Goal: Navigation & Orientation: Find specific page/section

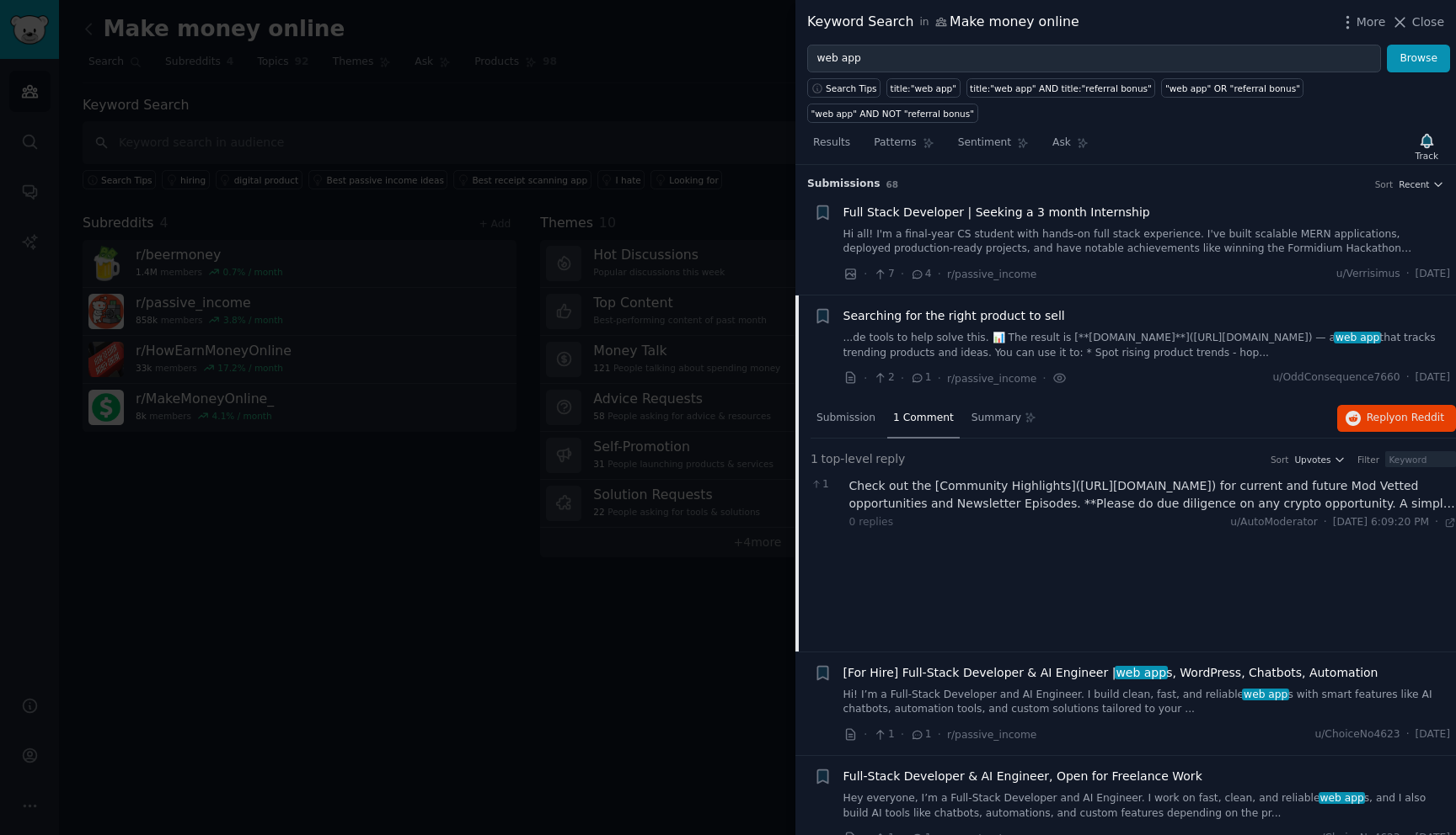
scroll to position [140, 0]
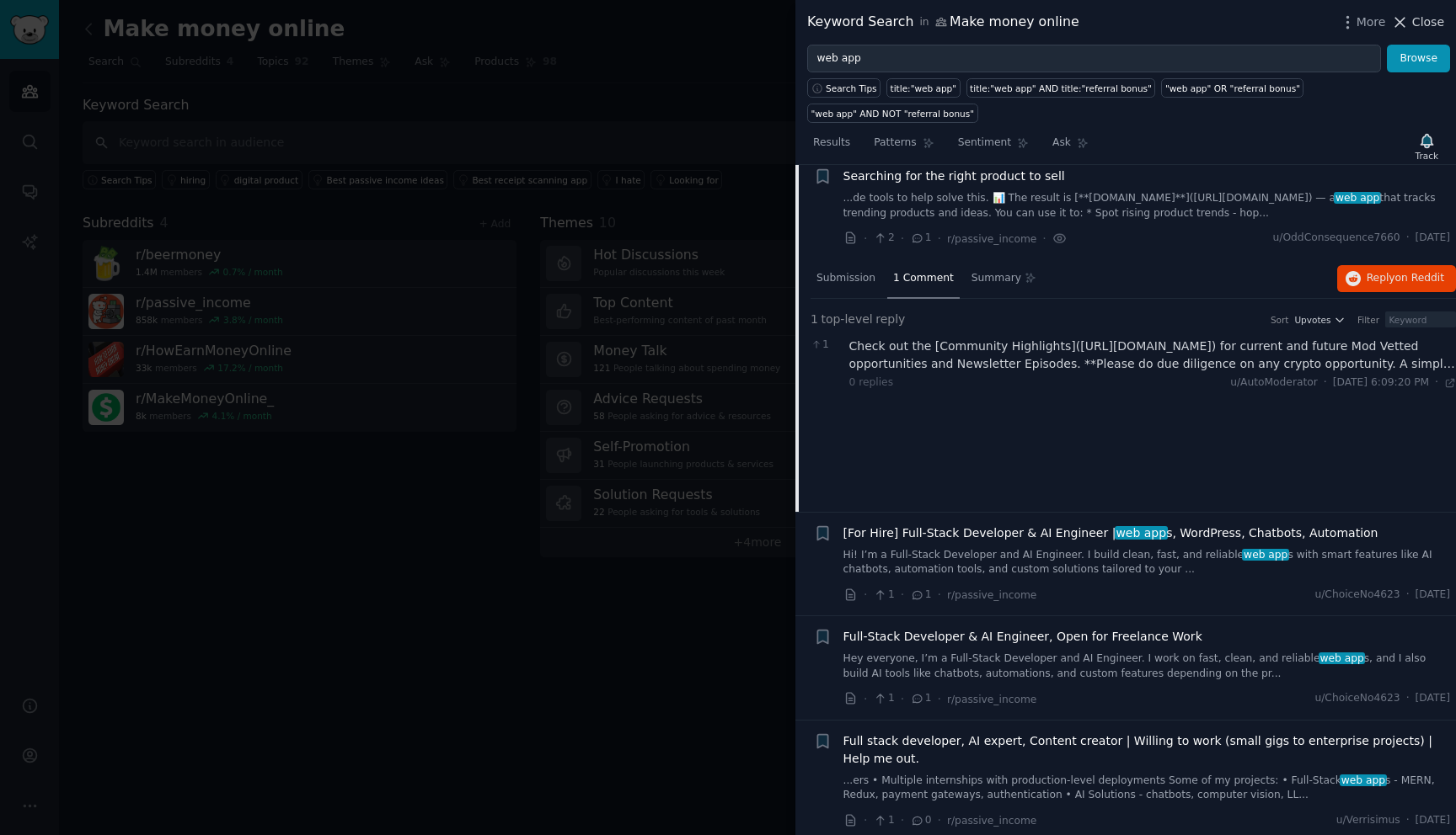
click at [1430, 22] on span "Close" at bounding box center [1428, 22] width 32 height 18
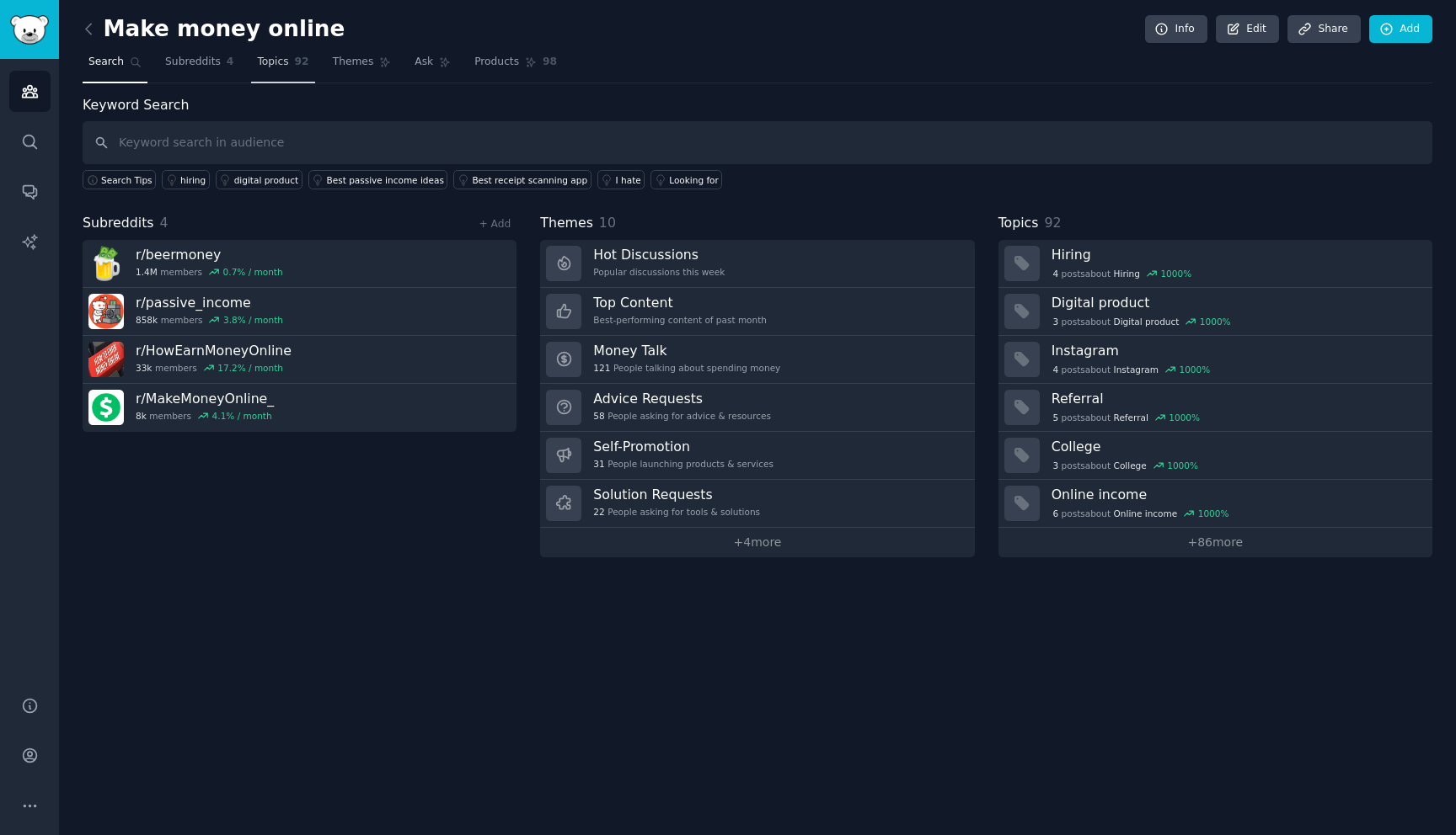
click at [276, 62] on span "Topics" at bounding box center [272, 62] width 32 height 15
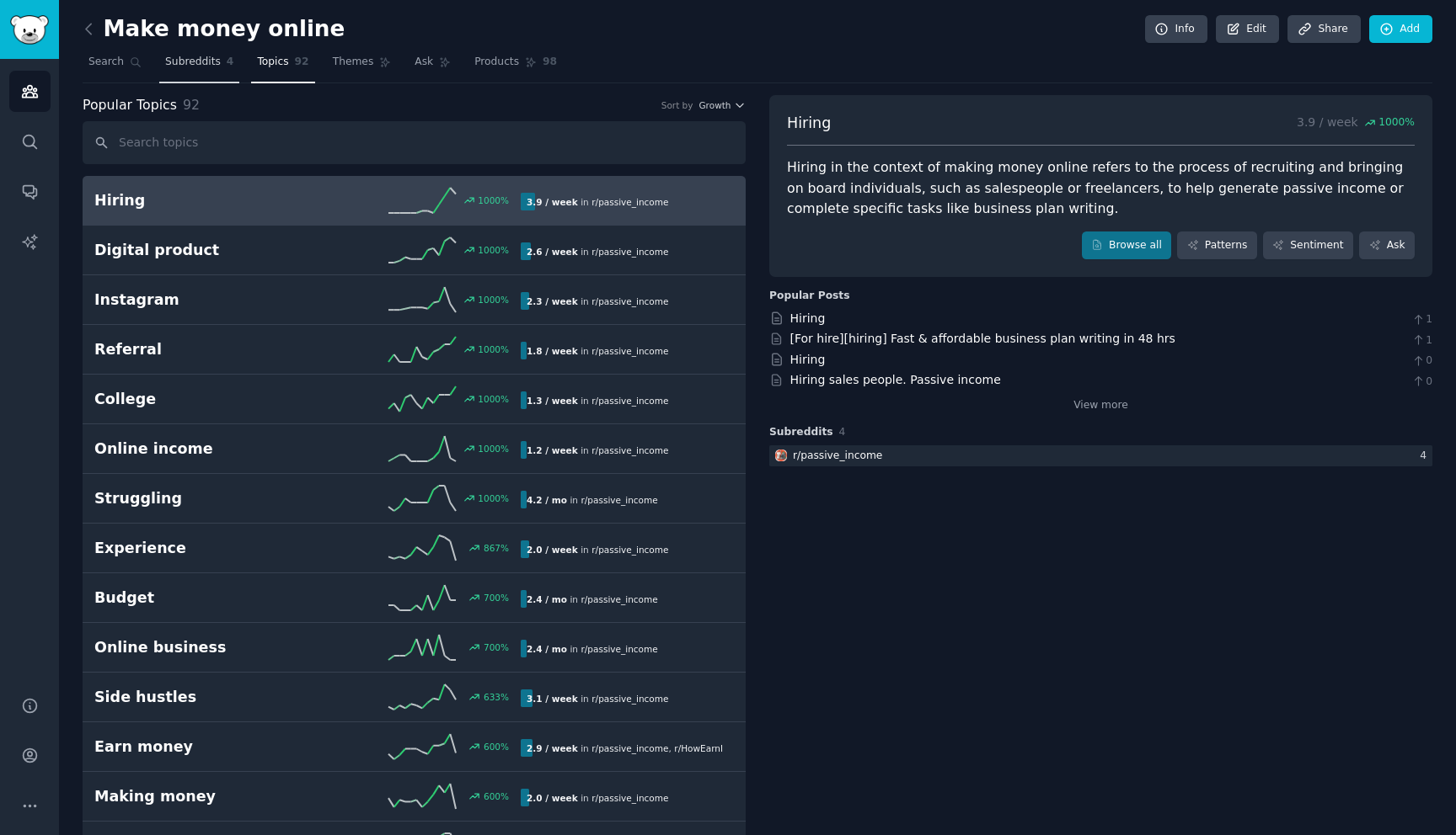
click at [190, 68] on span "Subreddits" at bounding box center [192, 62] width 55 height 15
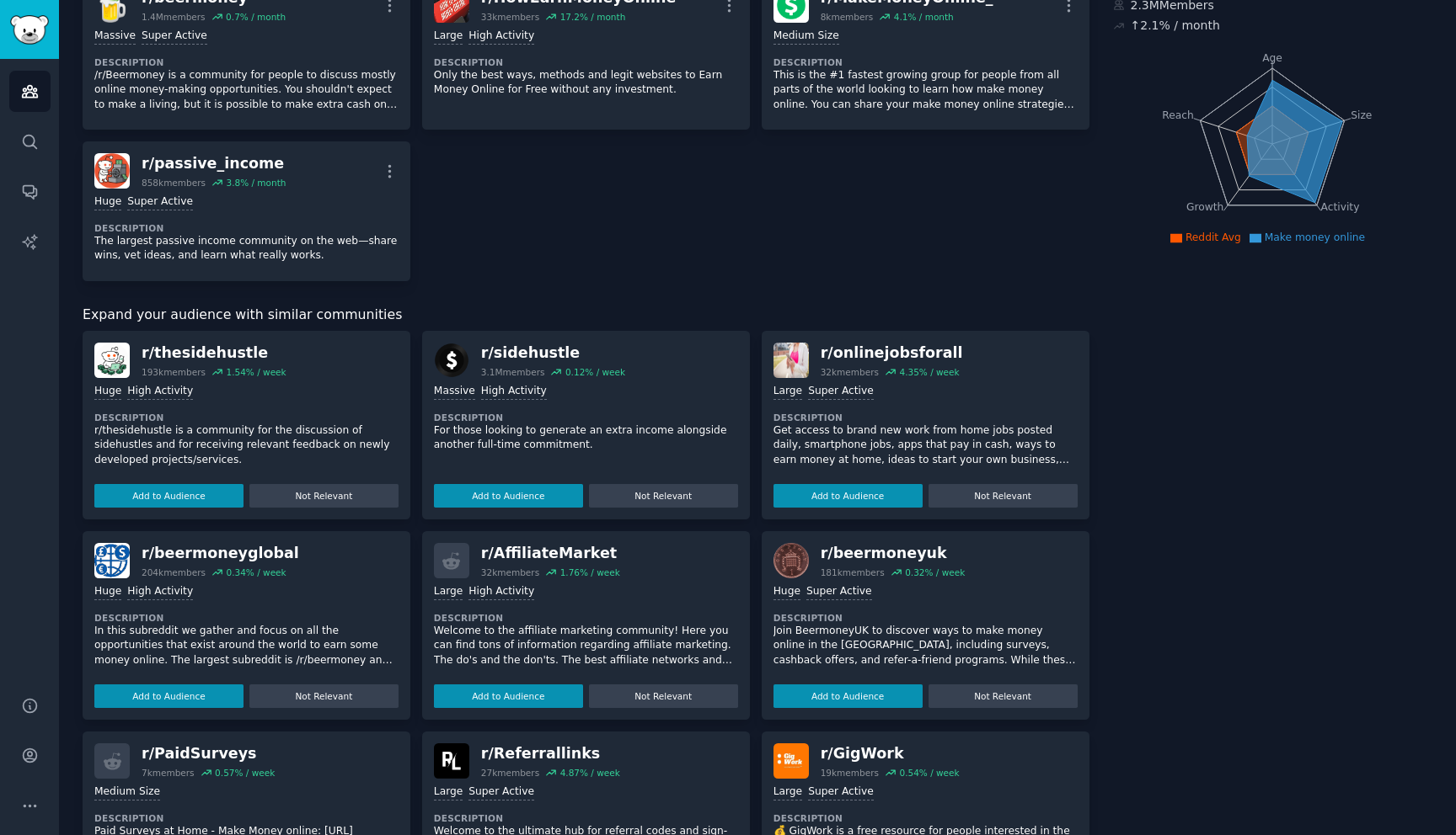
scroll to position [156, 0]
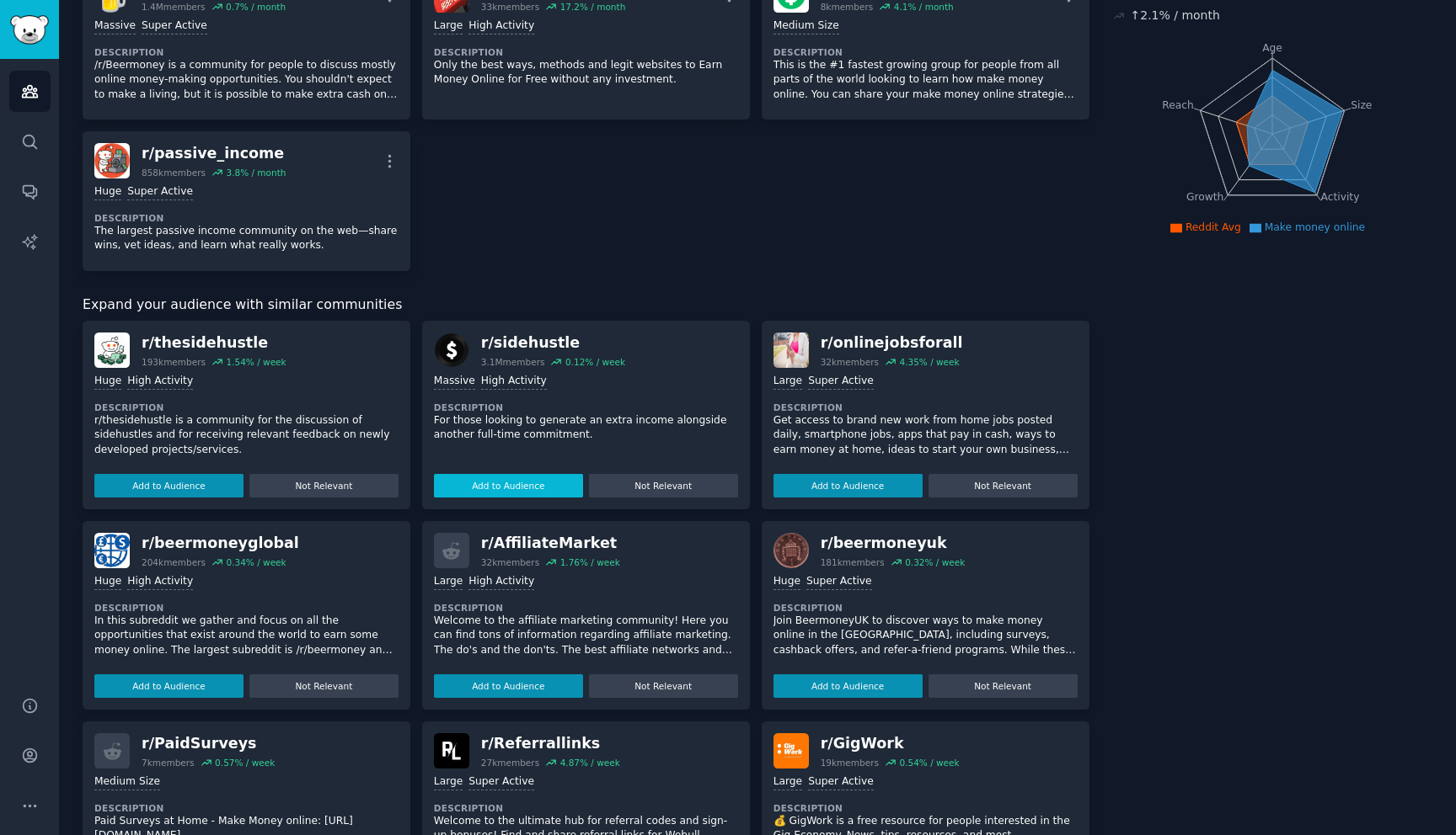
click at [514, 484] on button "Add to Audience" at bounding box center [508, 486] width 149 height 24
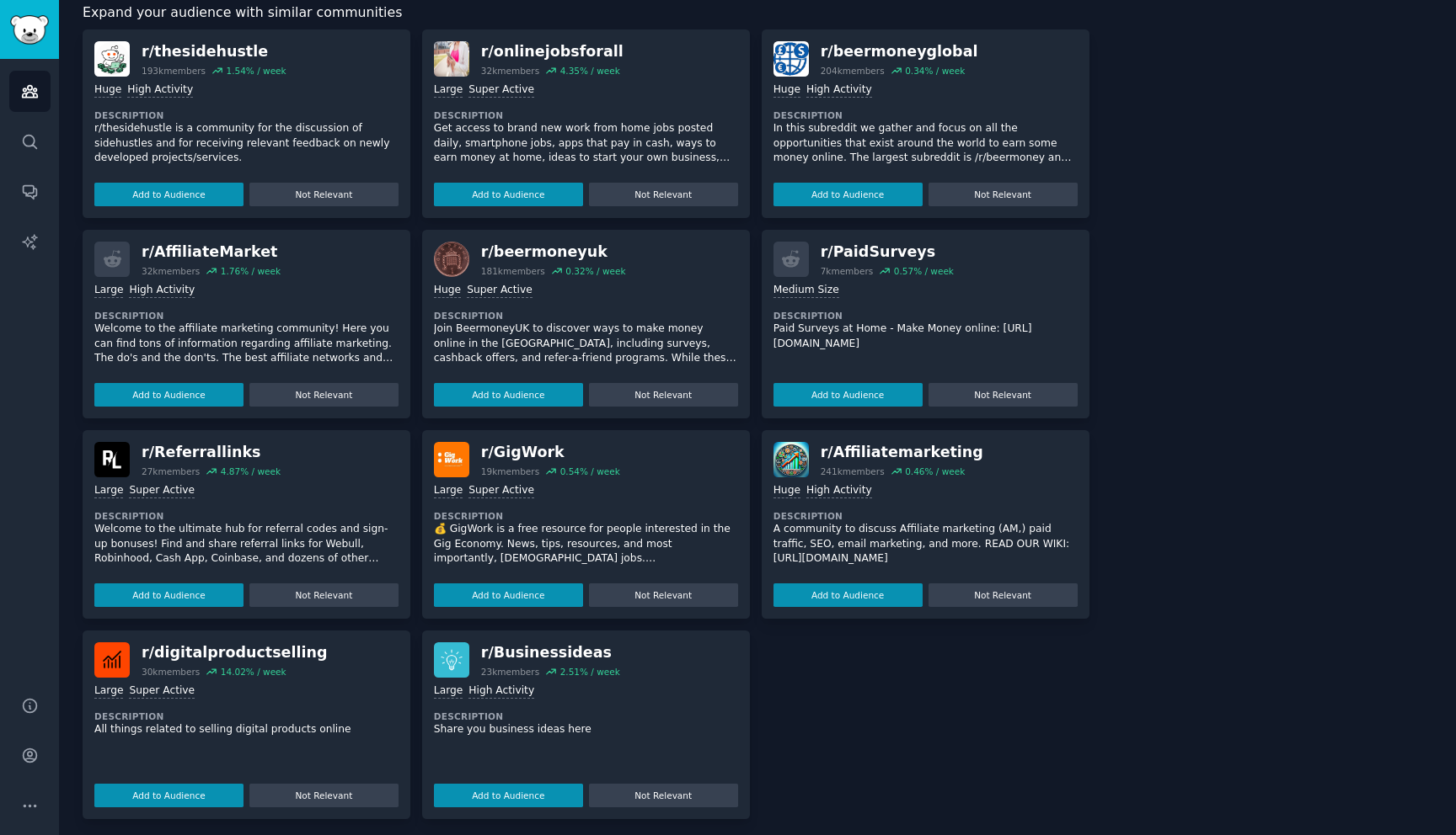
scroll to position [469, 0]
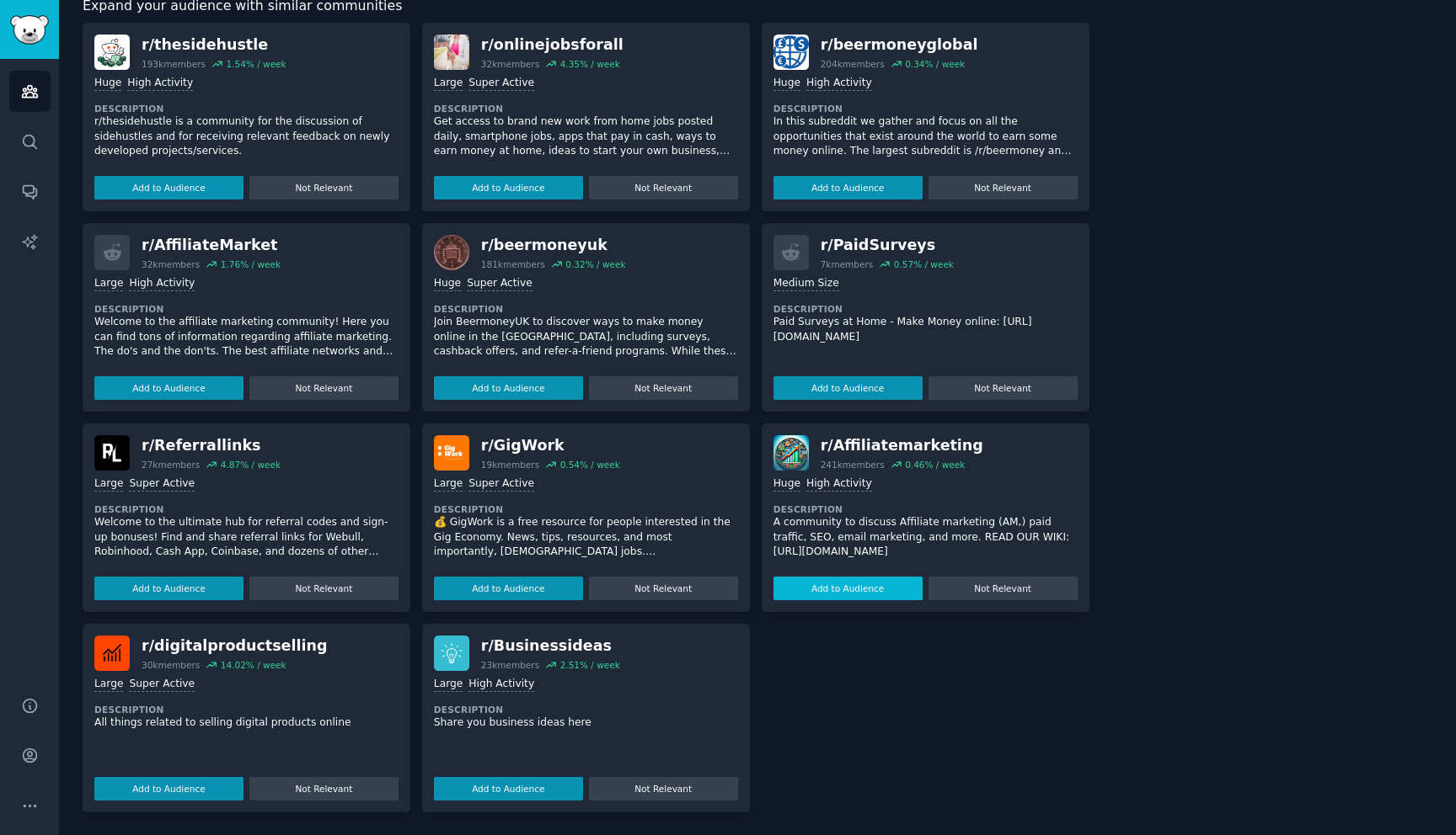
click at [850, 589] on button "Add to Audience" at bounding box center [847, 589] width 149 height 24
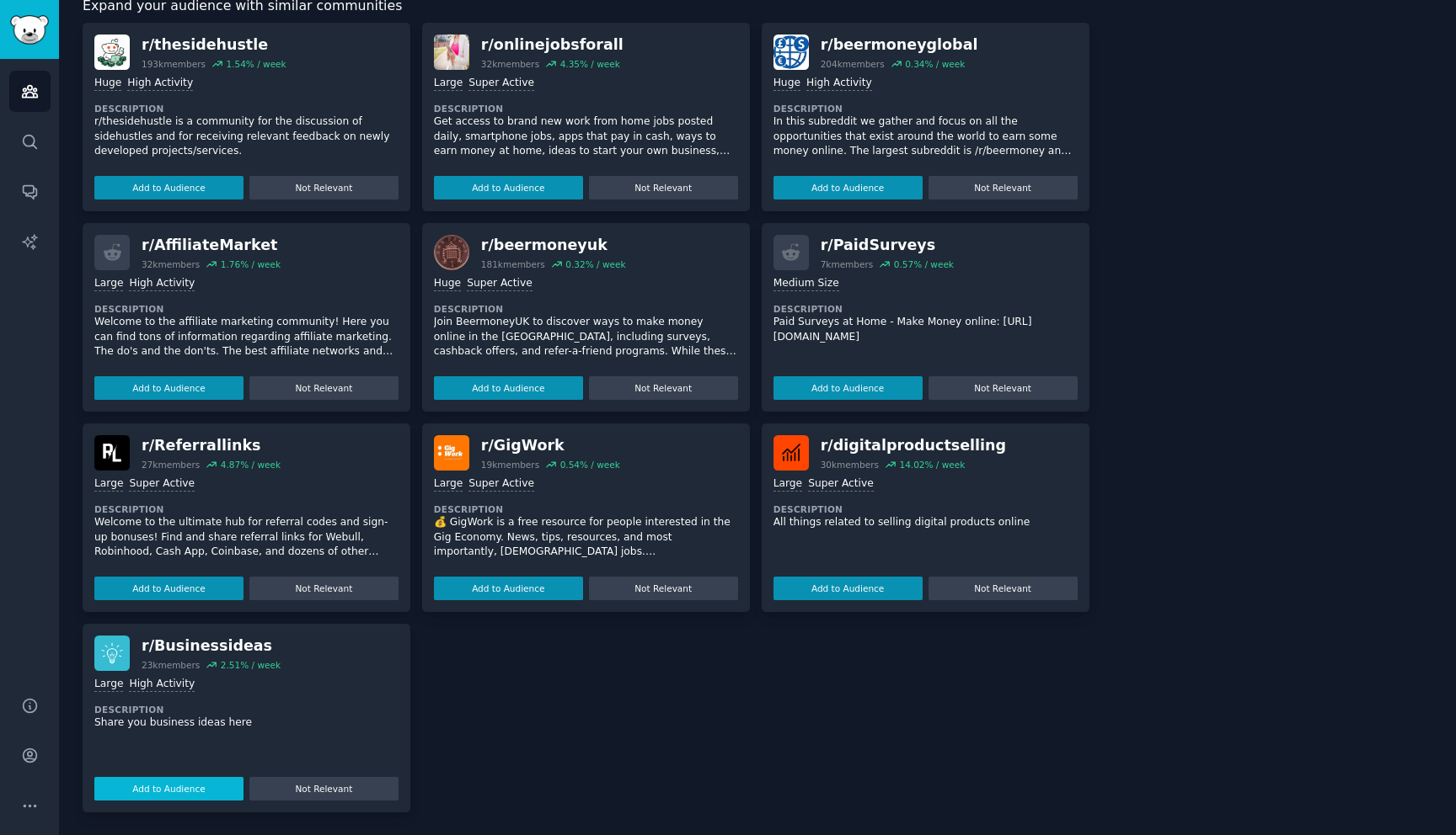
click at [161, 784] on button "Add to Audience" at bounding box center [169, 789] width 149 height 24
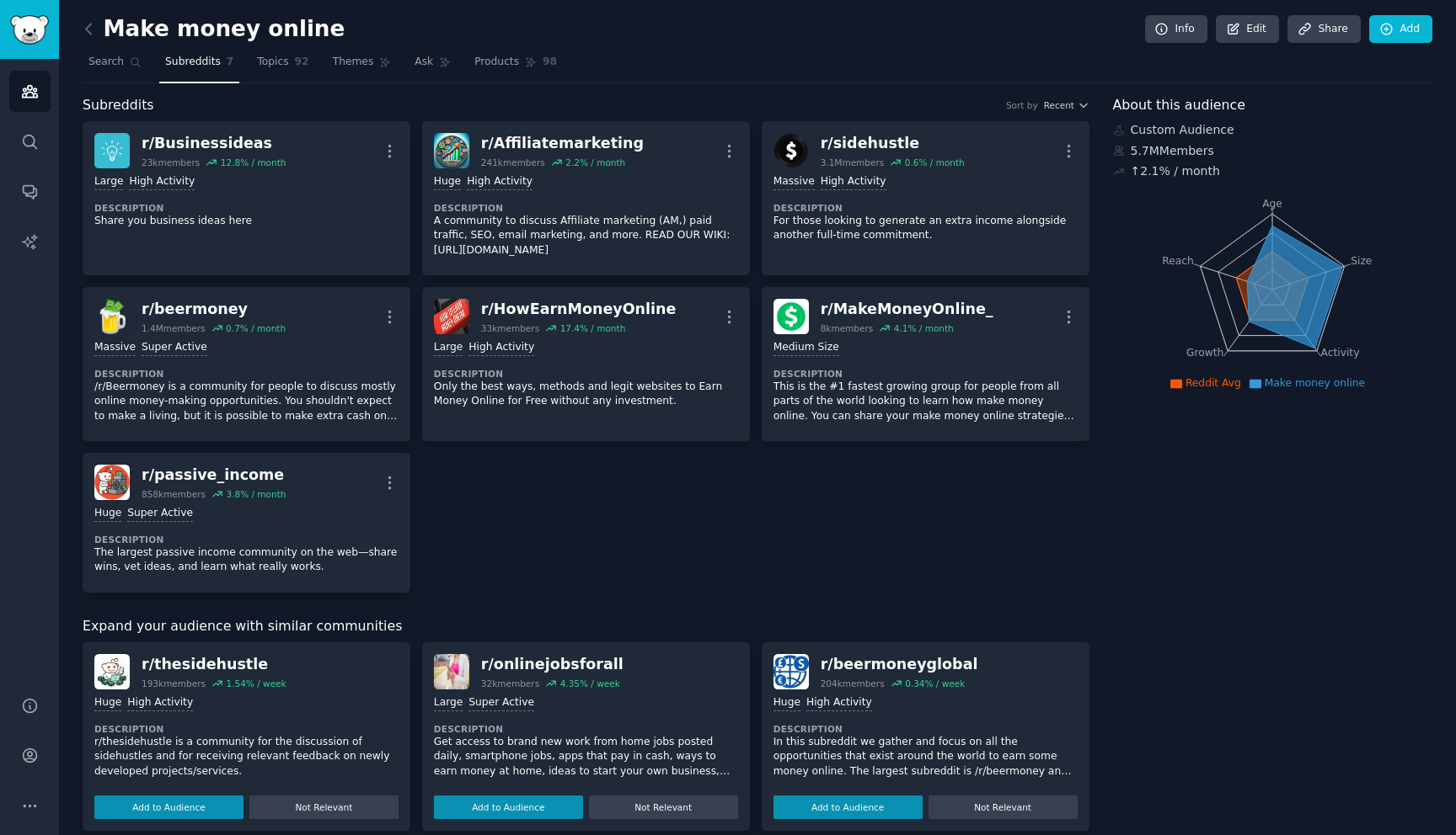
scroll to position [0, 0]
click at [278, 63] on span "Topics" at bounding box center [272, 62] width 32 height 15
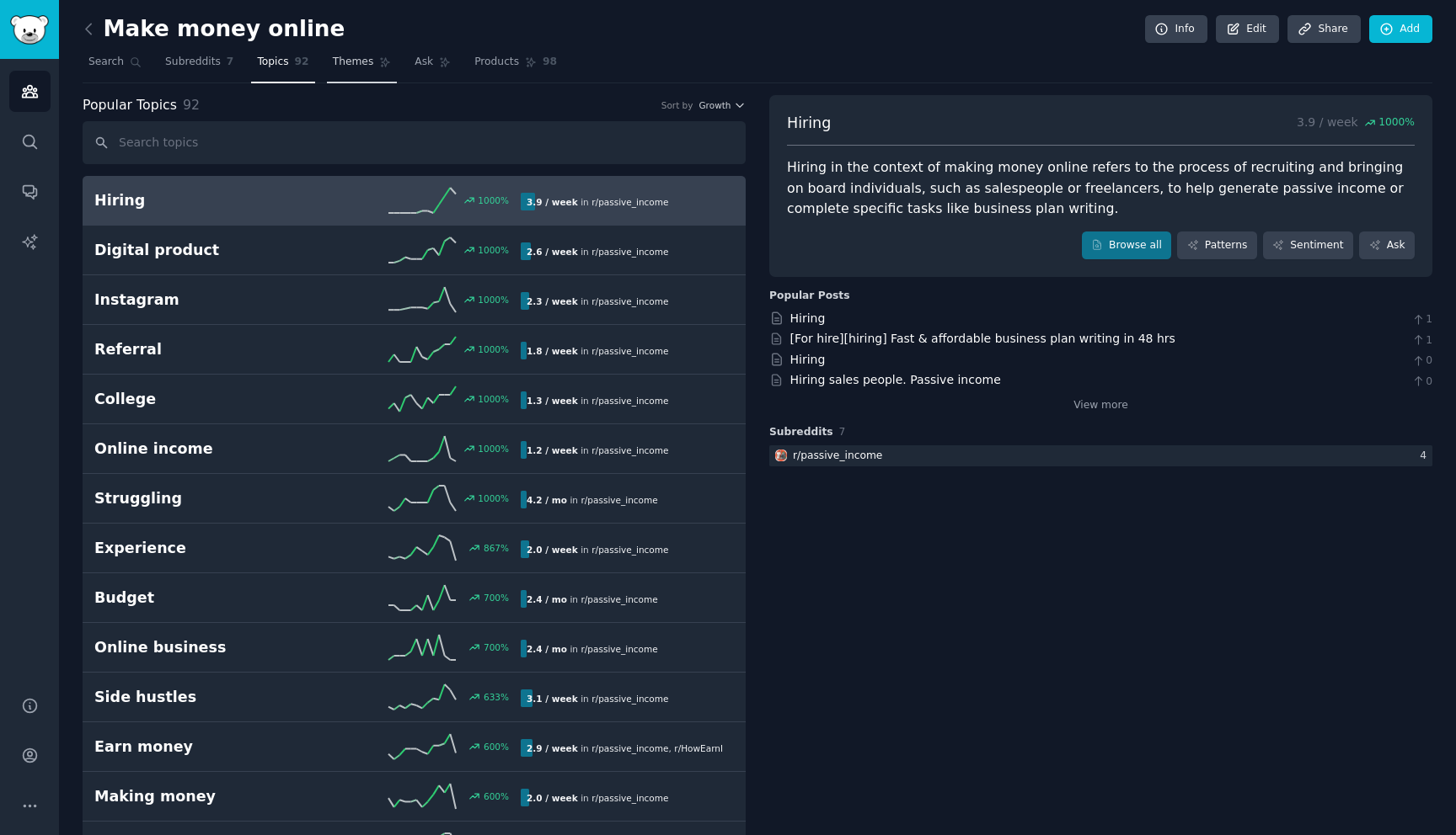
click at [358, 60] on span "Themes" at bounding box center [353, 62] width 41 height 15
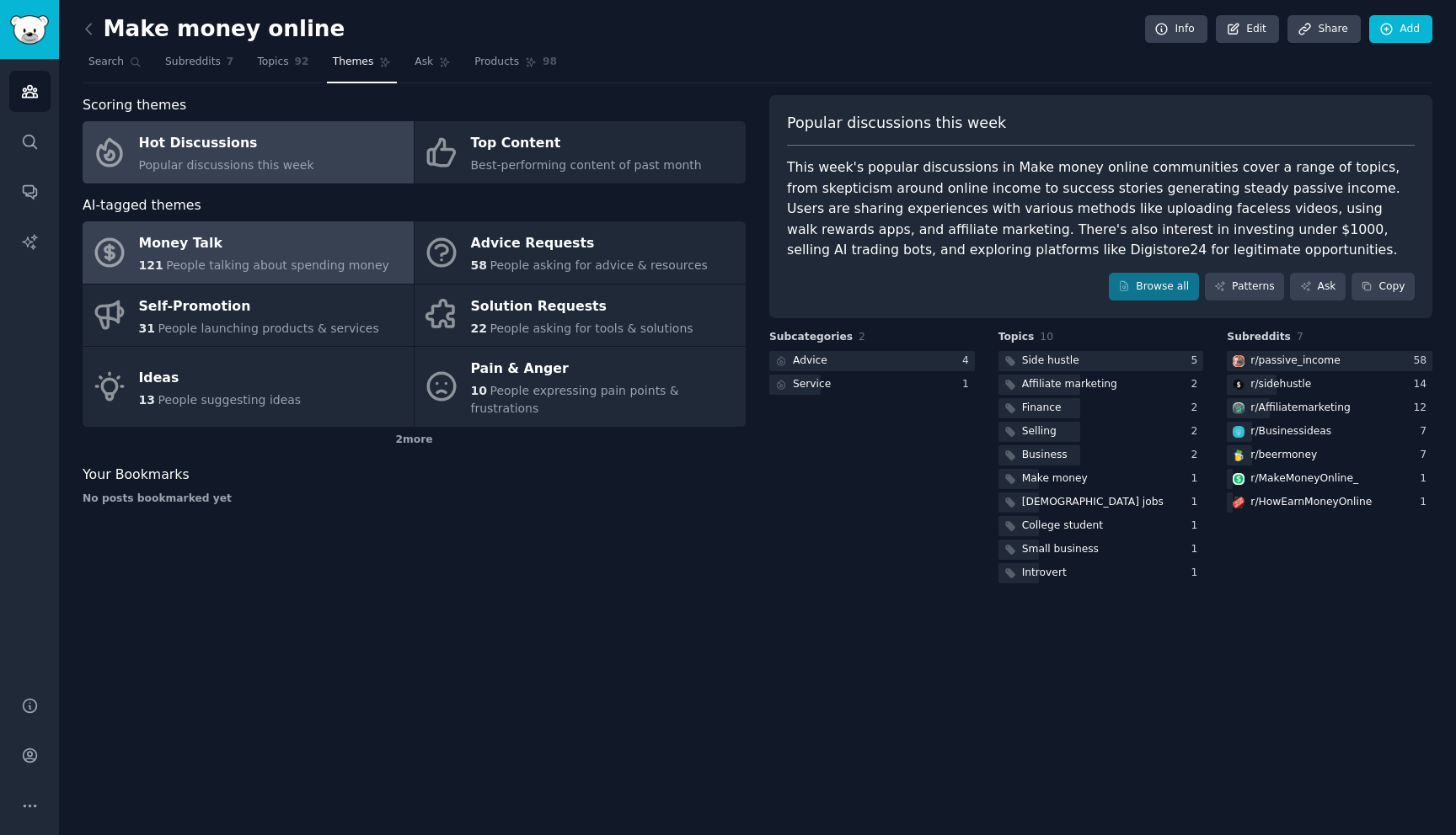
click at [244, 253] on div "Money Talk" at bounding box center [264, 244] width 250 height 27
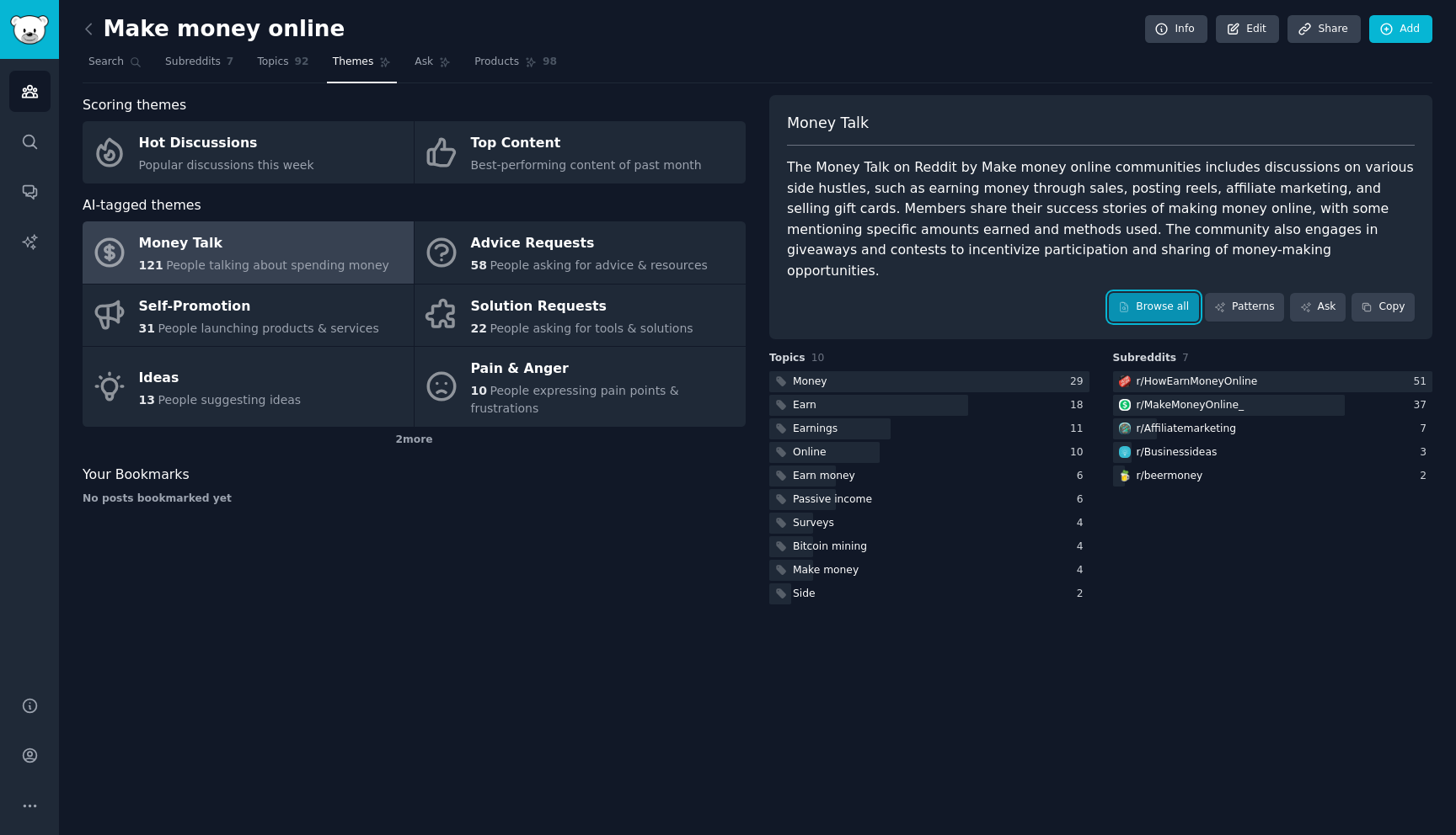
click at [1161, 295] on link "Browse all" at bounding box center [1154, 307] width 90 height 29
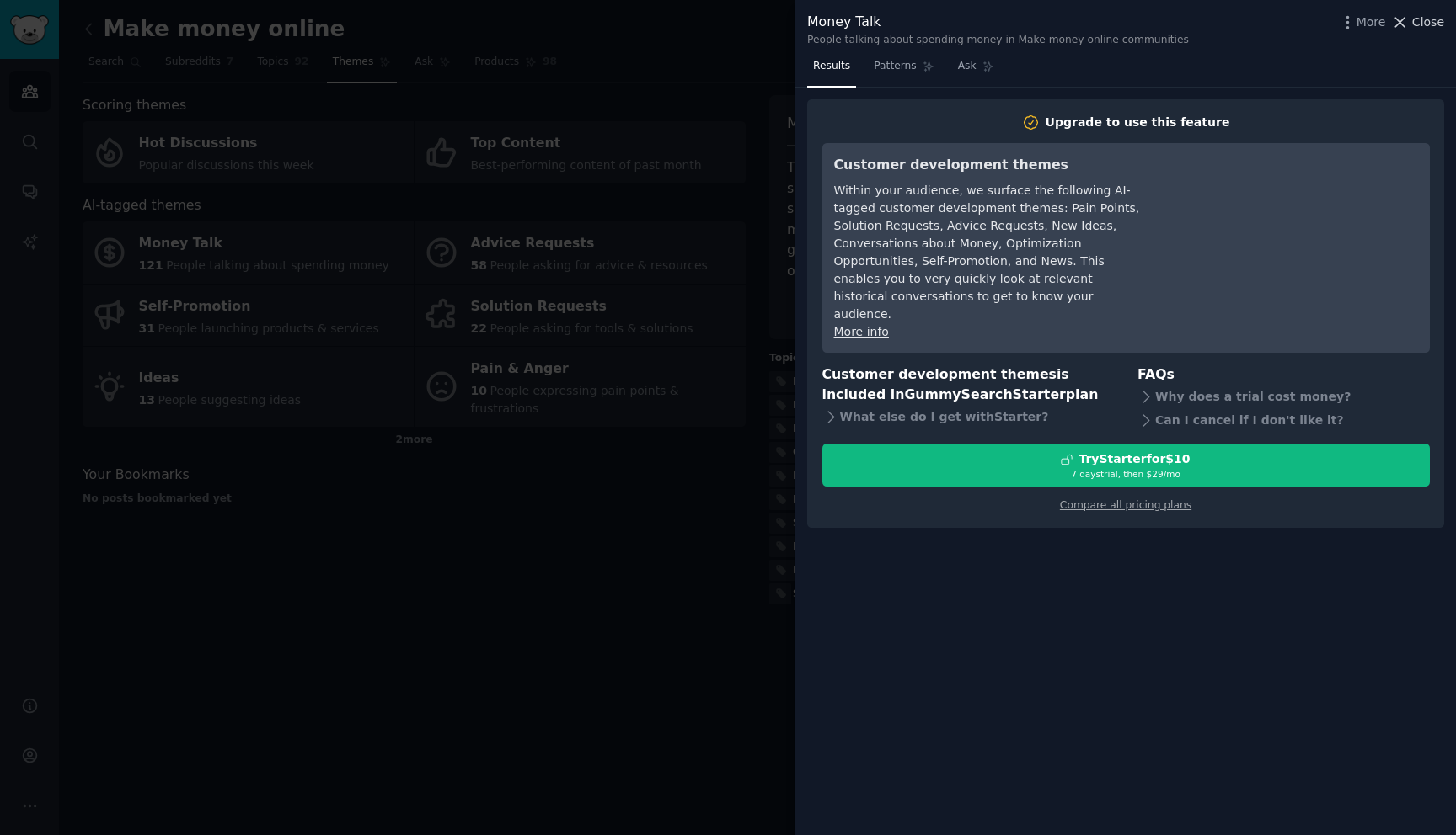
click at [1425, 23] on span "Close" at bounding box center [1428, 22] width 32 height 18
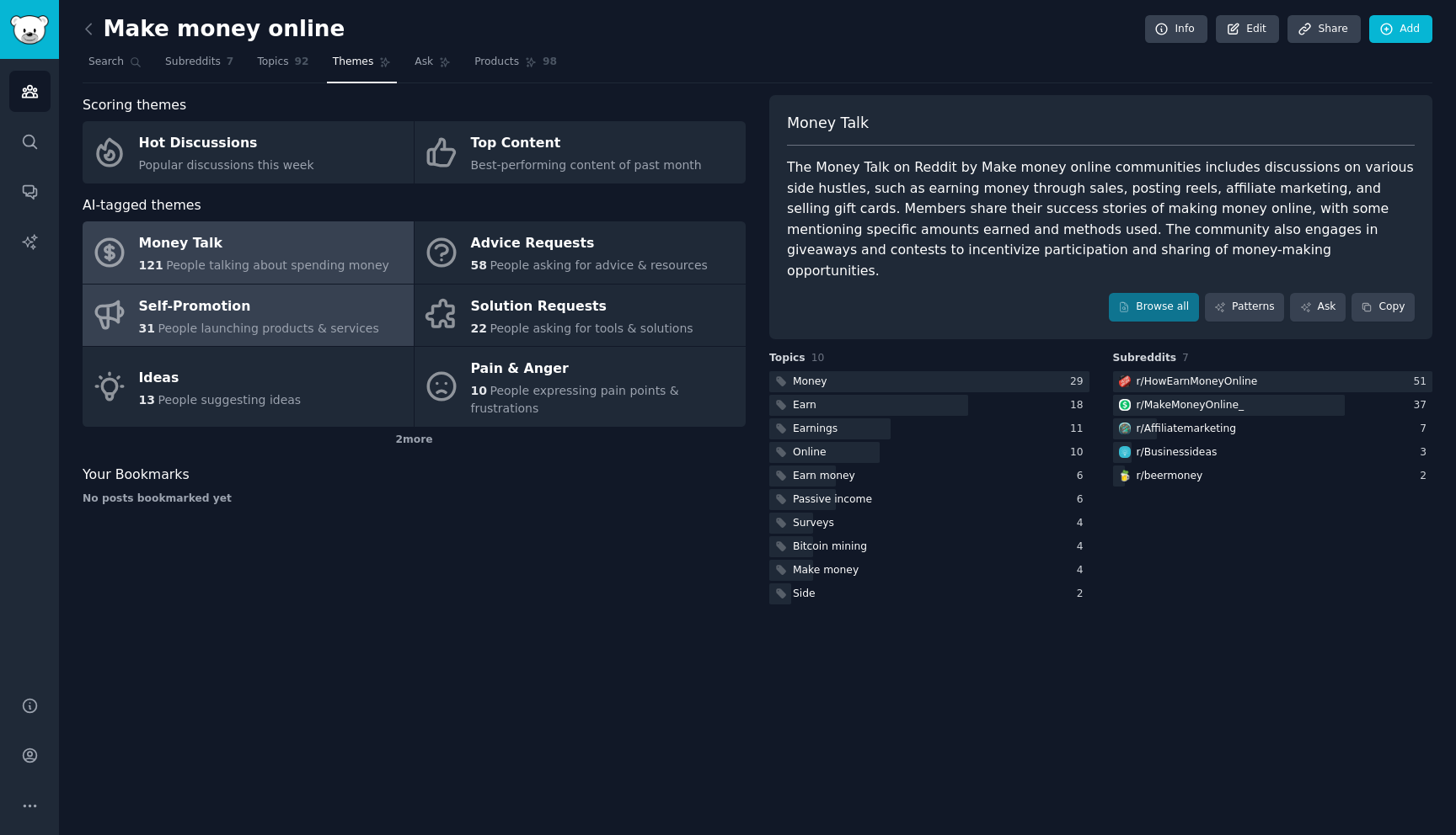
click at [255, 322] on span "People launching products & services" at bounding box center [267, 329] width 221 height 14
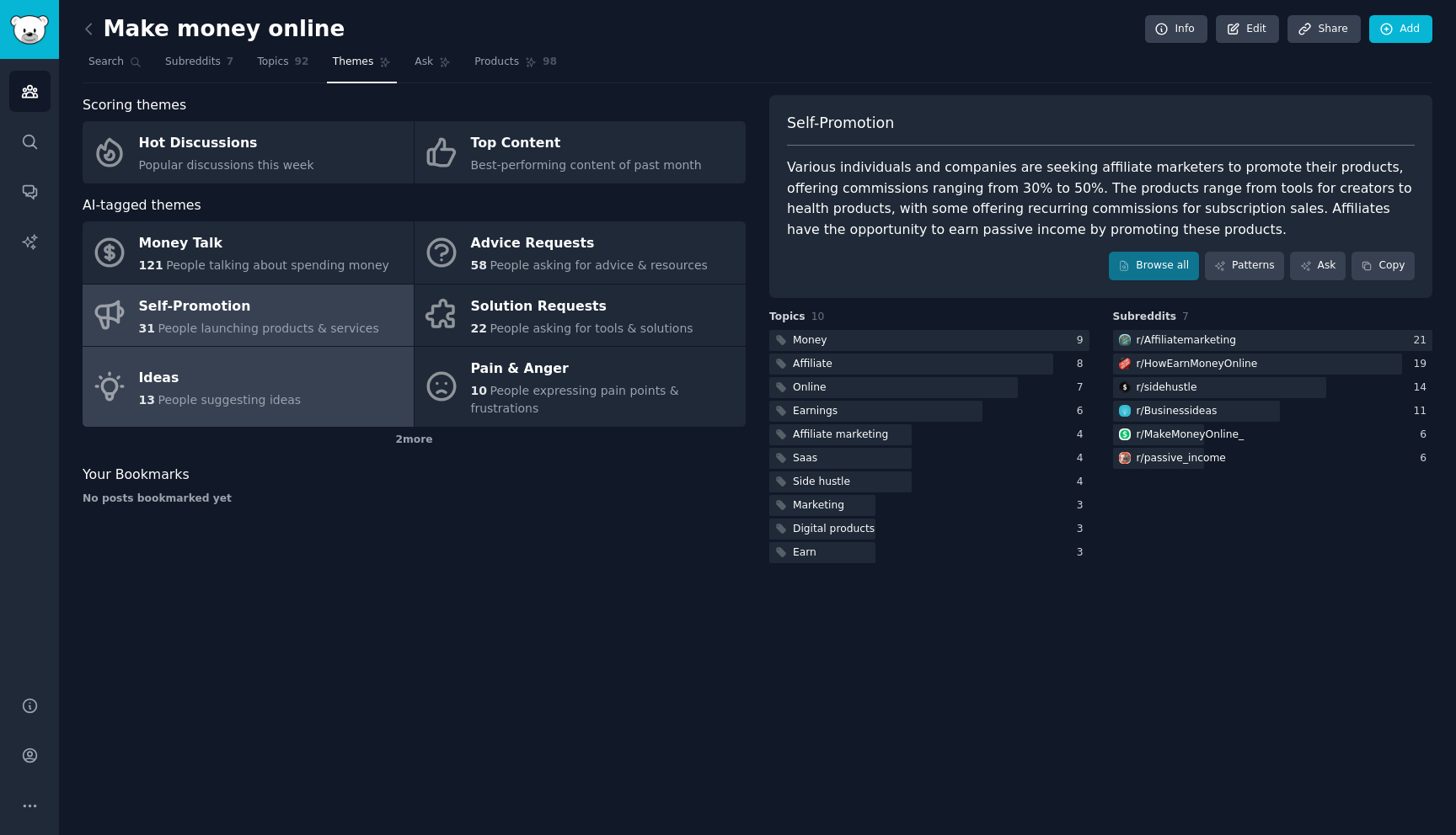
click at [222, 364] on div "Ideas" at bounding box center [220, 378] width 163 height 27
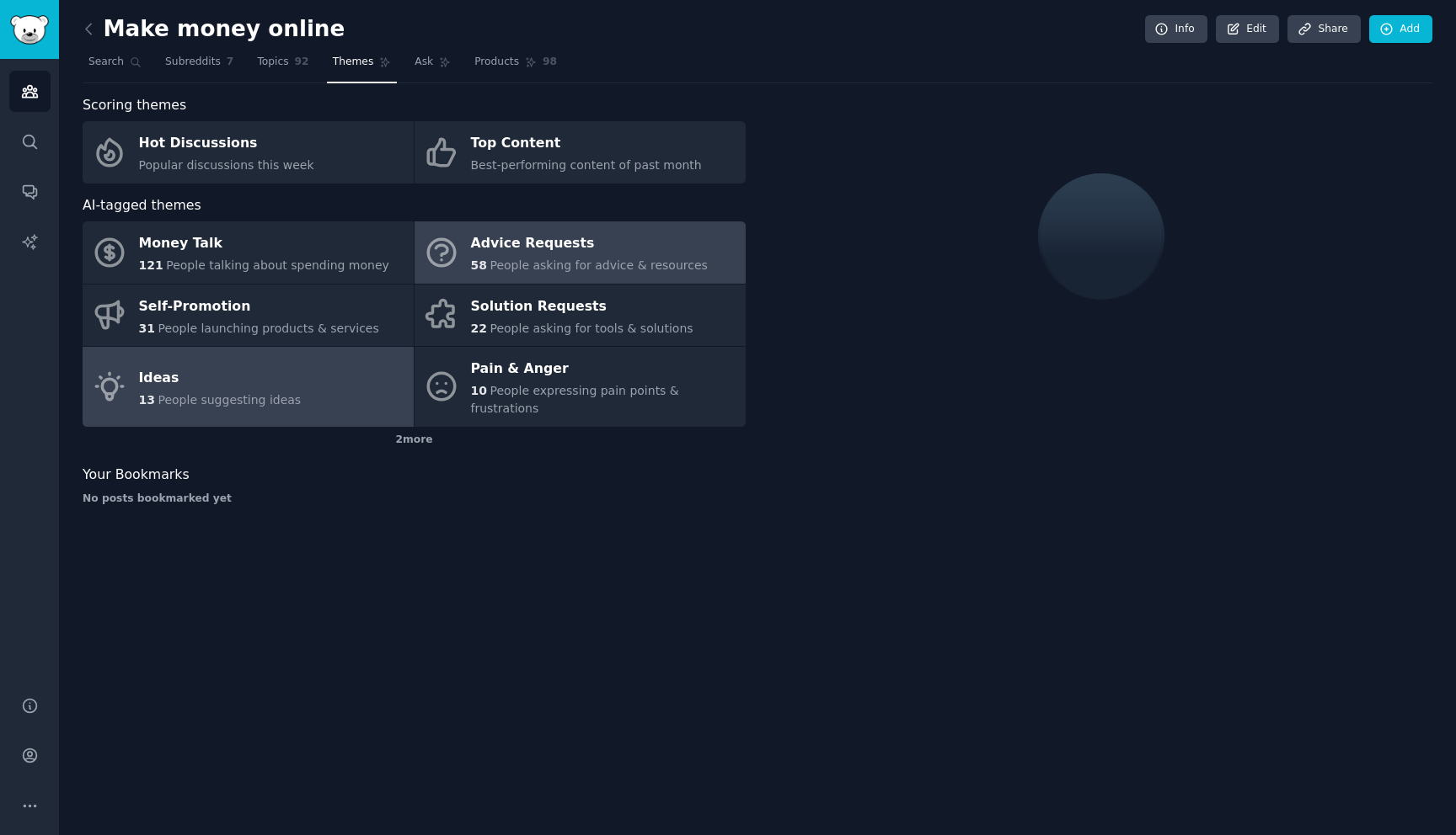
click at [557, 257] on div "58 People asking for advice & resources" at bounding box center [589, 266] width 237 height 18
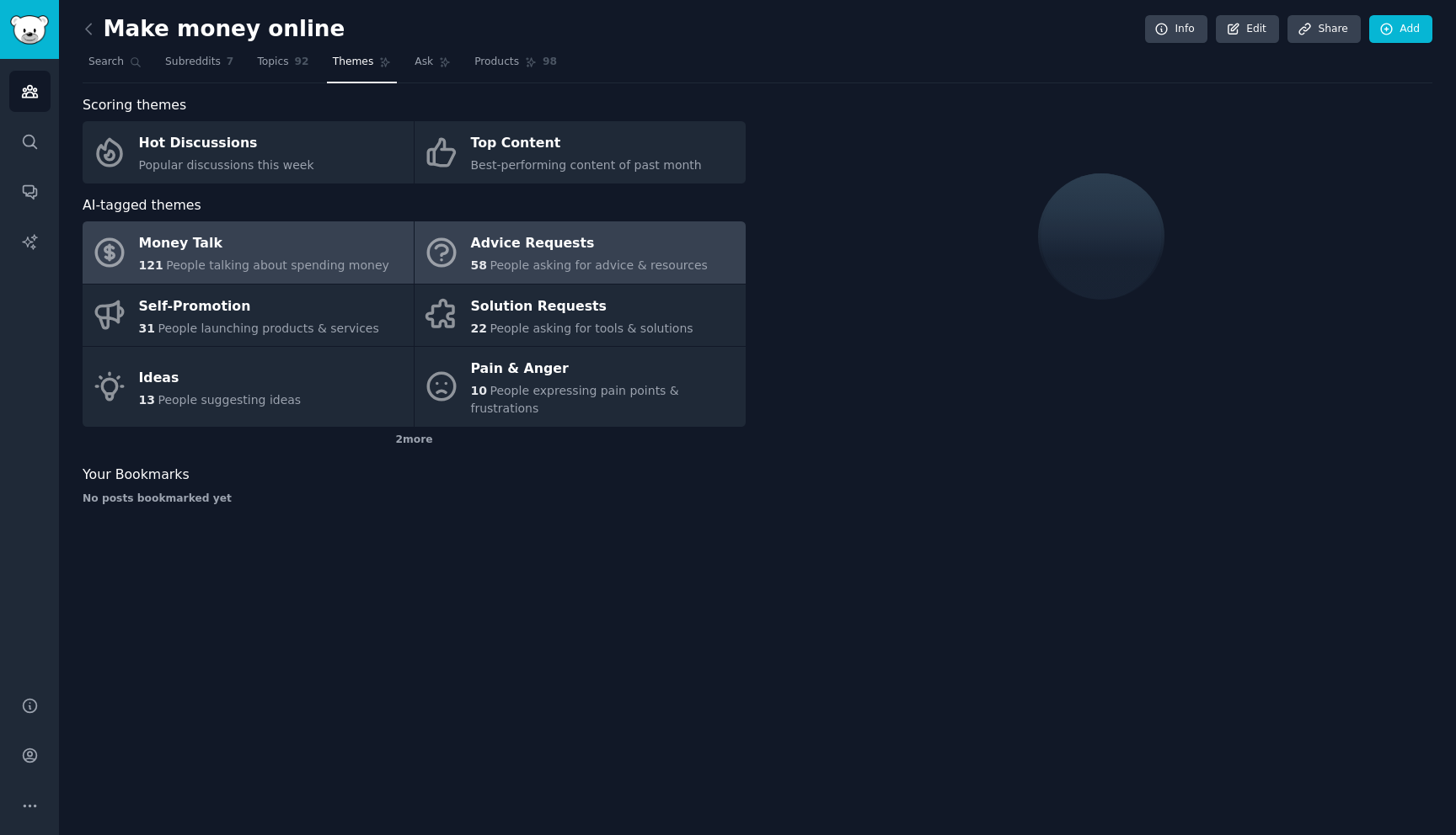
click at [253, 268] on span "People talking about spending money" at bounding box center [278, 266] width 223 height 14
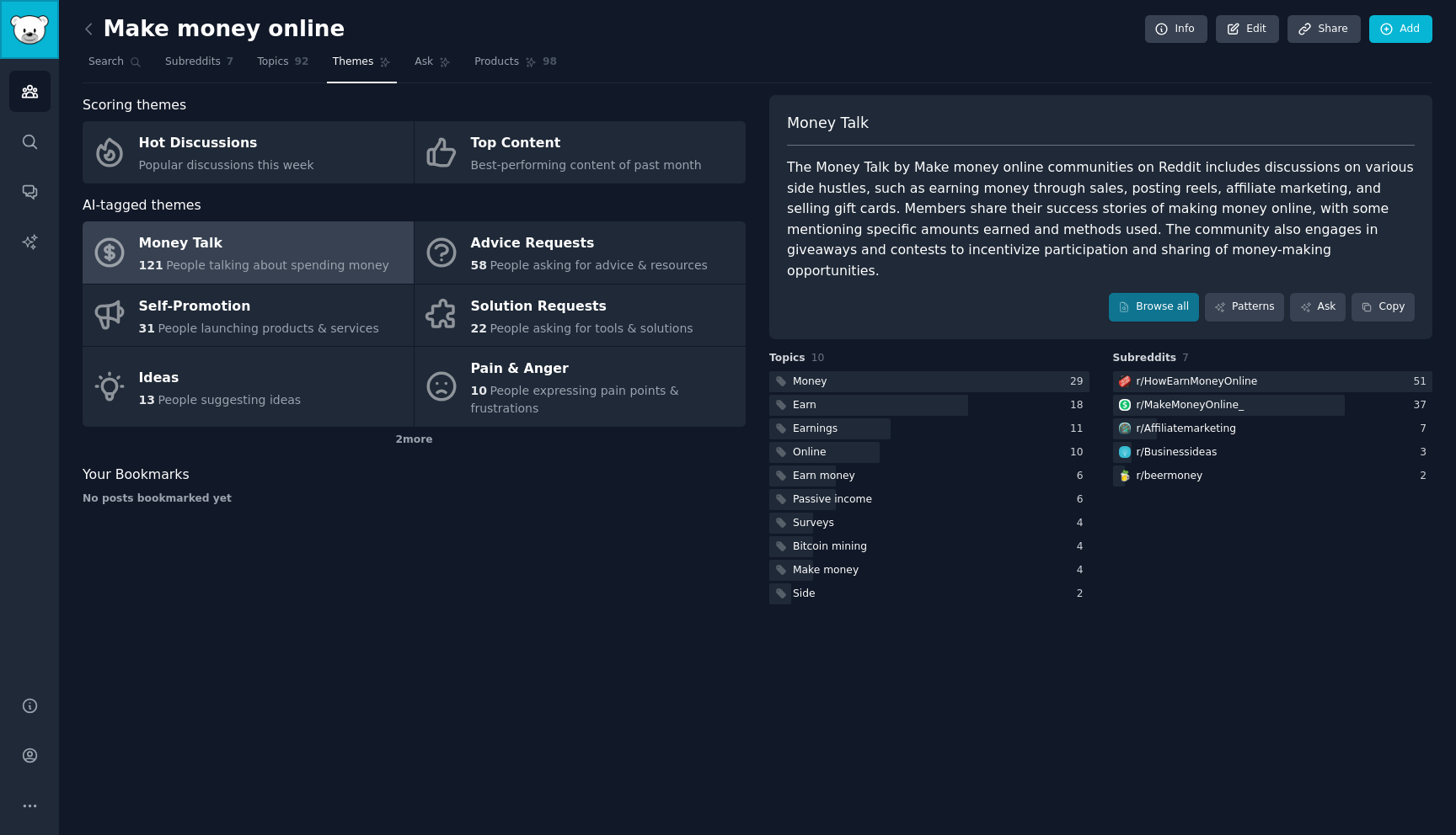
click at [35, 37] on img "Sidebar" at bounding box center [30, 30] width 39 height 30
